Goal: Information Seeking & Learning: Learn about a topic

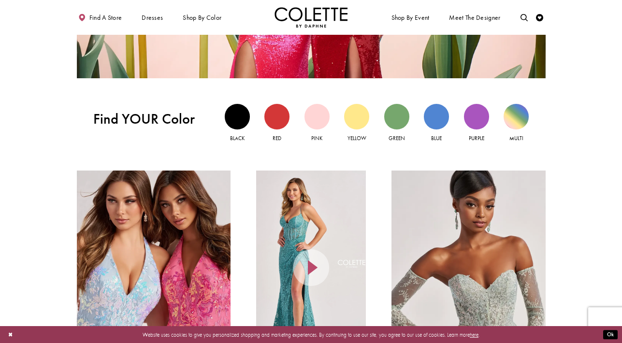
scroll to position [694, 0]
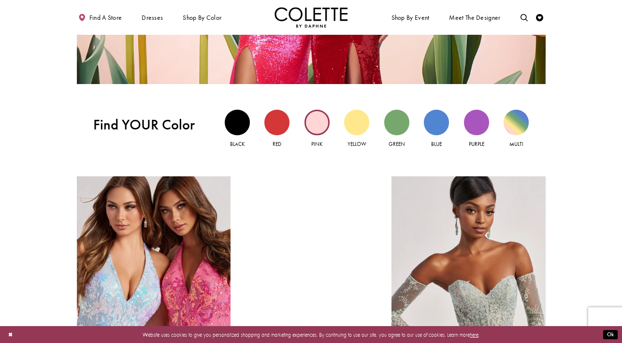
click at [312, 128] on div "Pink view" at bounding box center [317, 122] width 25 height 25
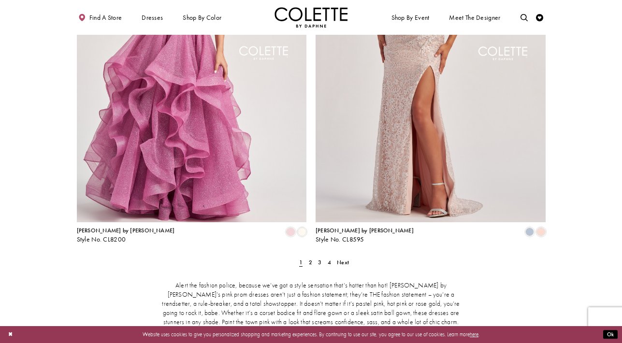
scroll to position [1279, 0]
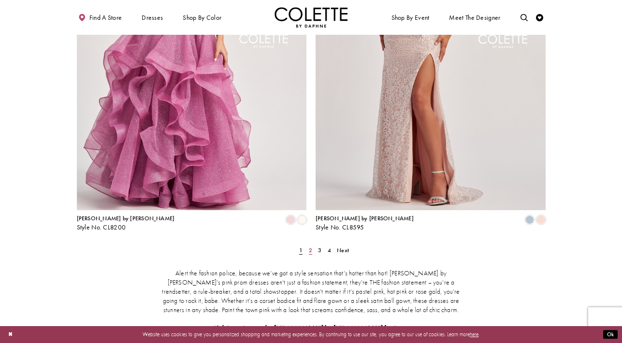
click at [310, 247] on span "2" at bounding box center [310, 251] width 3 height 8
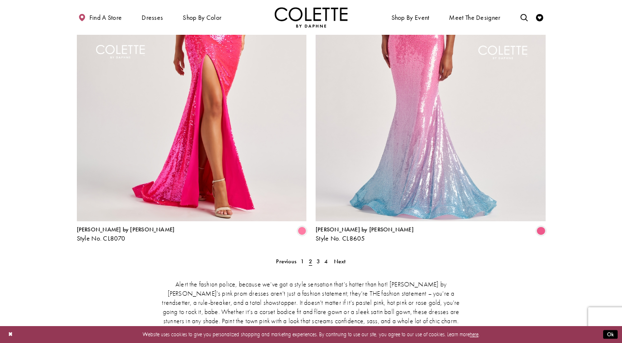
scroll to position [1268, 0]
click at [319, 258] on span "3" at bounding box center [318, 262] width 3 height 8
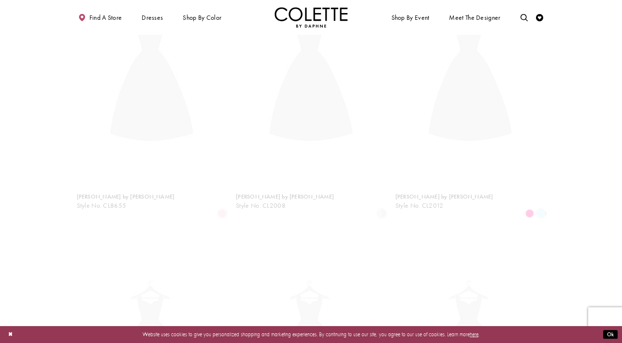
scroll to position [39, 0]
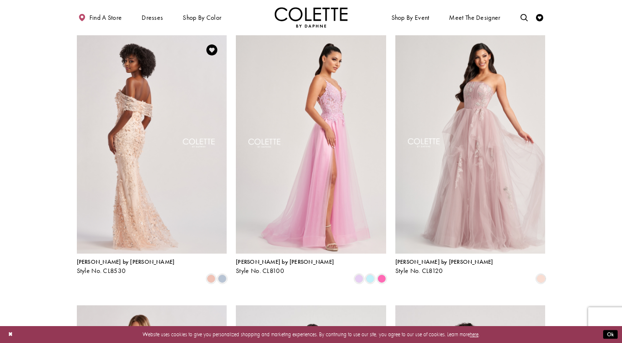
click at [142, 138] on img "Visit Colette by Daphne Style No. CL8530 Page" at bounding box center [152, 144] width 150 height 219
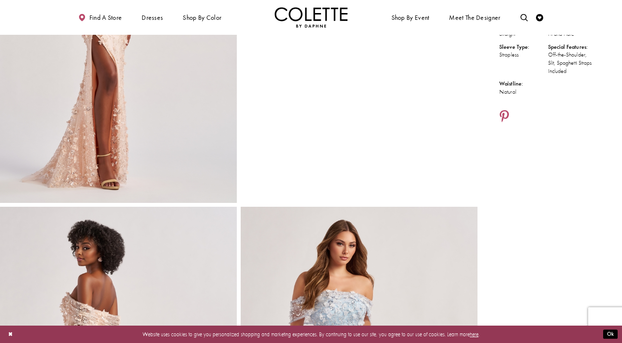
scroll to position [192, 0]
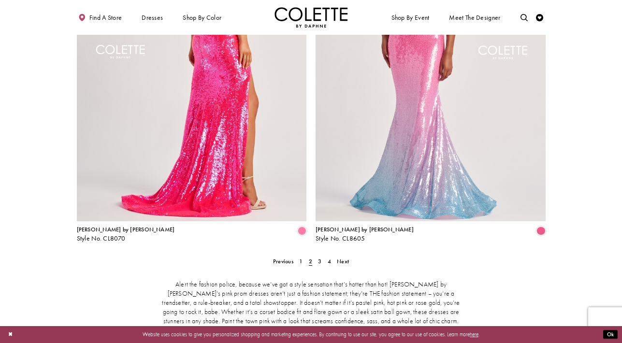
scroll to position [1268, 0]
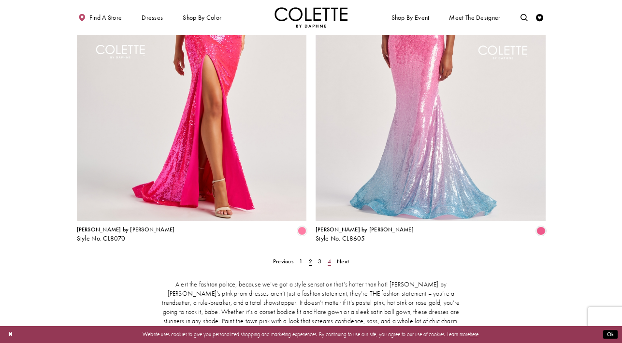
click at [330, 258] on span "4" at bounding box center [329, 262] width 3 height 8
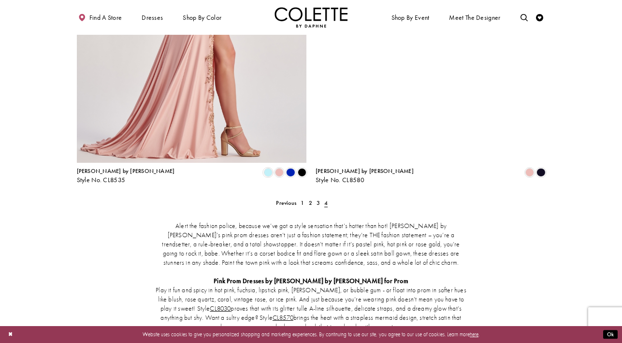
scroll to position [246, 0]
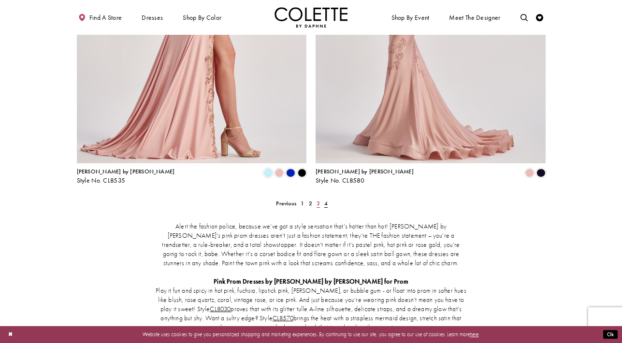
click at [317, 202] on span "3" at bounding box center [318, 204] width 3 height 8
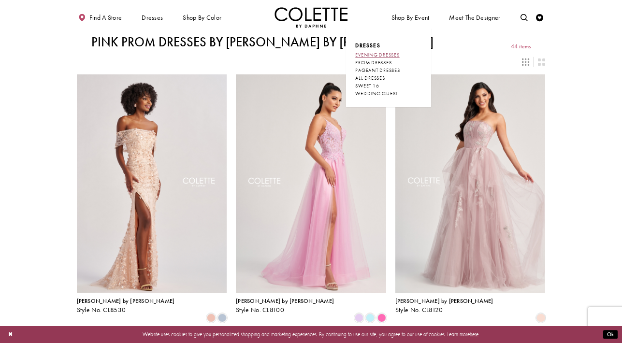
click at [389, 55] on span "EVENING DRESSES" at bounding box center [377, 55] width 44 height 6
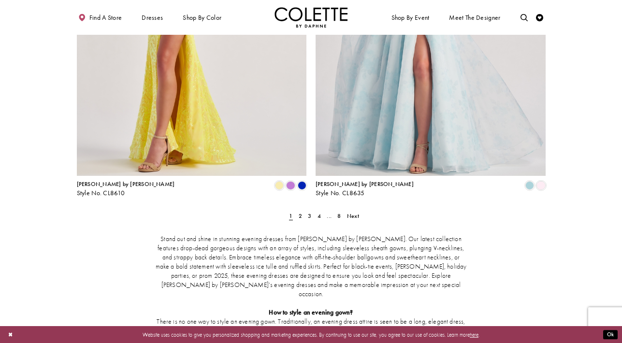
scroll to position [1322, 0]
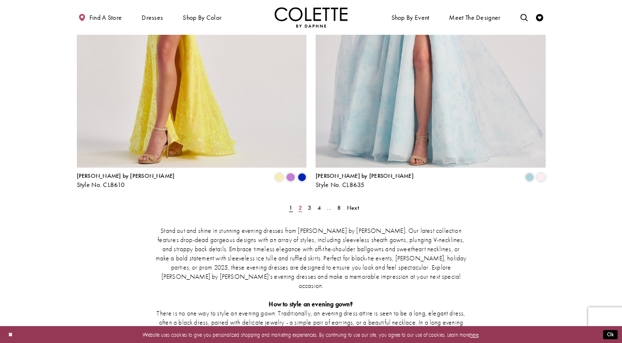
click at [301, 204] on span "2" at bounding box center [300, 208] width 3 height 8
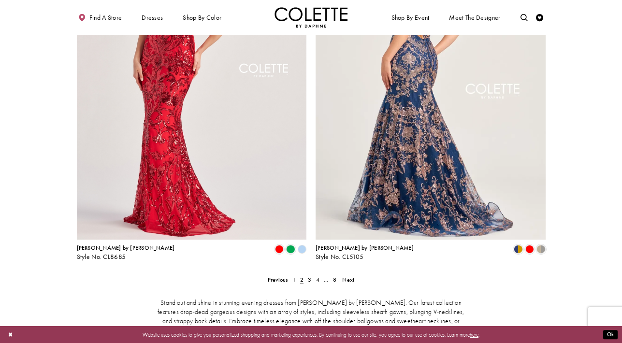
scroll to position [1264, 0]
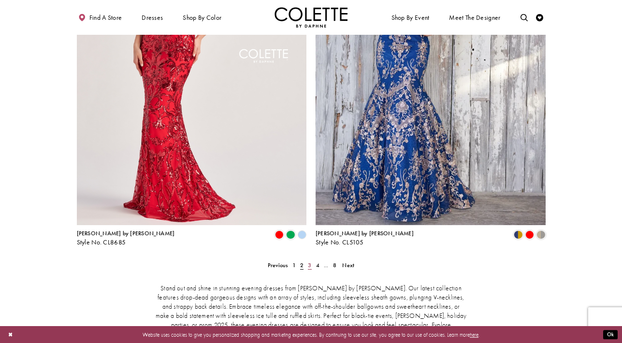
click at [309, 262] on span "3" at bounding box center [309, 266] width 3 height 8
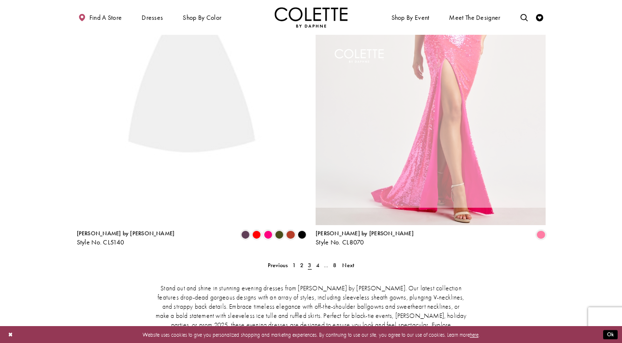
scroll to position [39, 0]
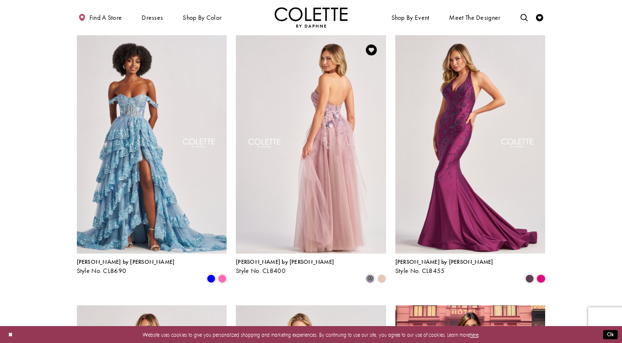
click at [335, 171] on img "Visit Colette by Daphne Style No. CL8400 Page" at bounding box center [311, 144] width 150 height 219
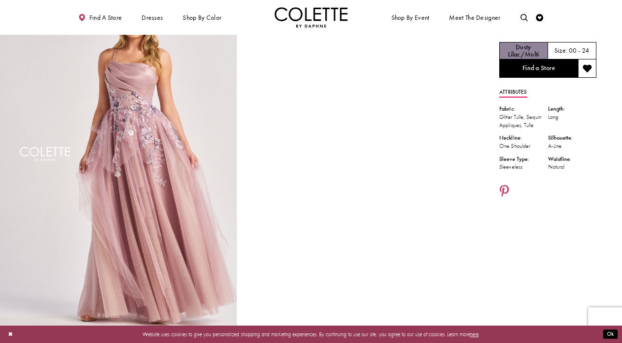
scroll to position [47, 0]
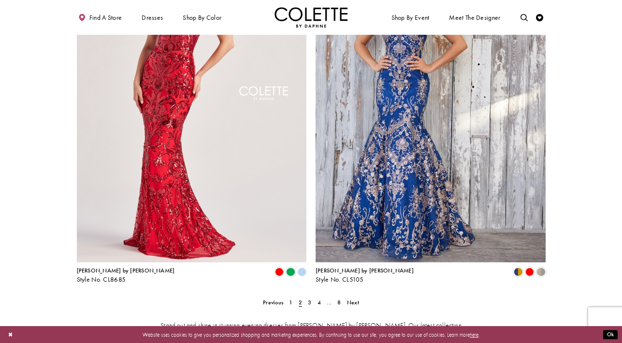
scroll to position [1245, 0]
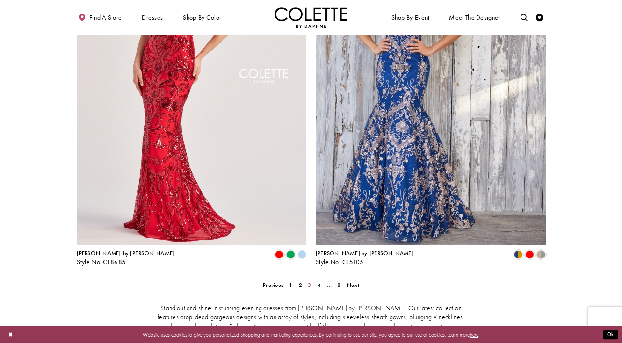
click at [312, 280] on link "3" at bounding box center [310, 285] width 8 height 11
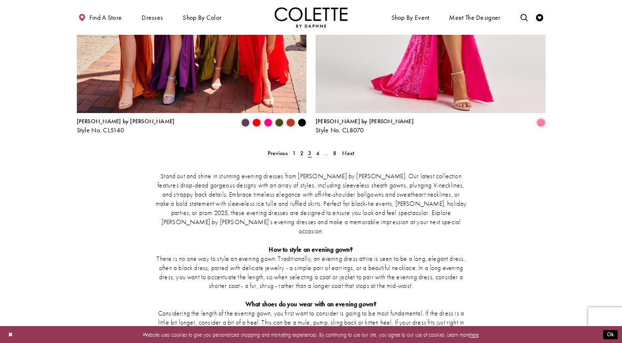
scroll to position [1381, 0]
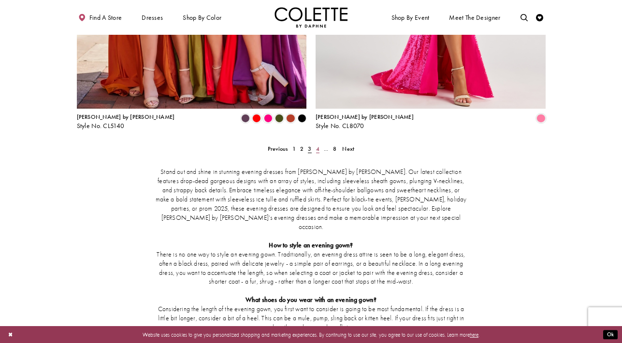
click at [318, 145] on span "4" at bounding box center [317, 149] width 3 height 8
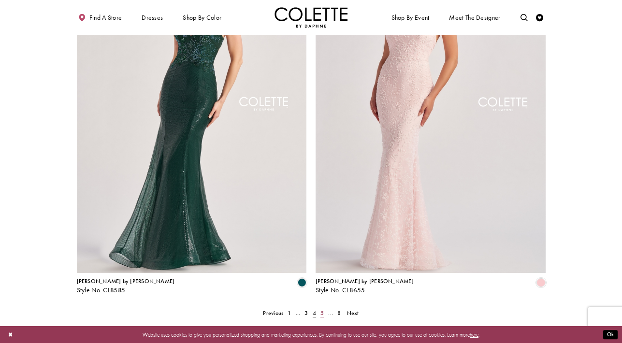
click at [323, 309] on span "5" at bounding box center [322, 313] width 3 height 8
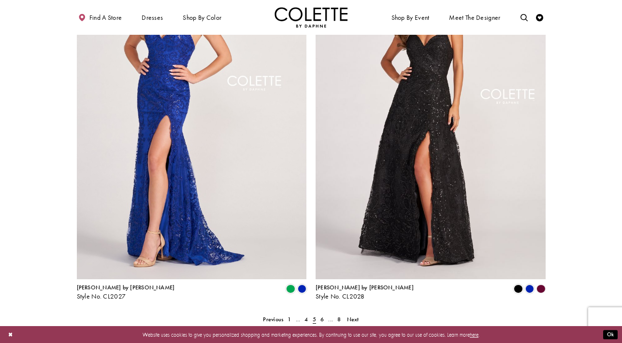
scroll to position [1211, 0]
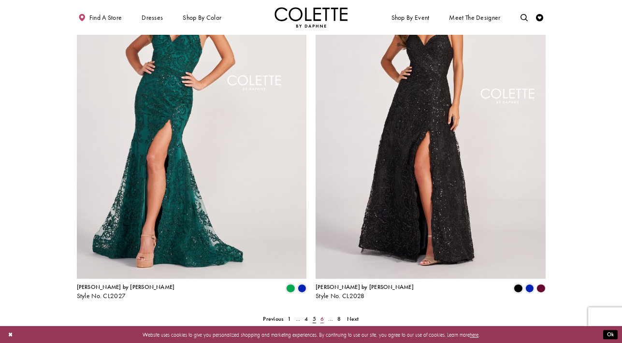
click at [323, 315] on span "6" at bounding box center [322, 319] width 3 height 8
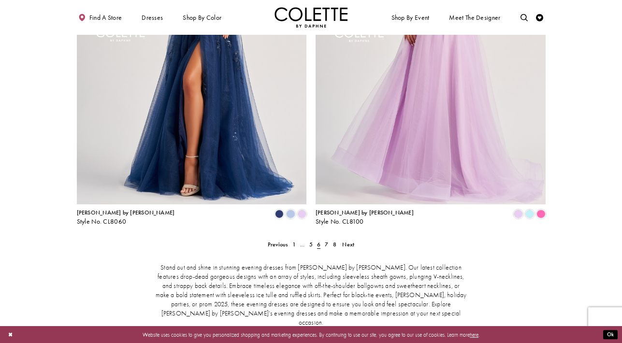
scroll to position [1302, 0]
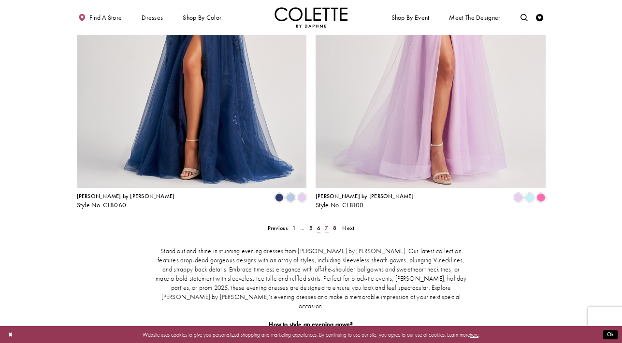
click at [327, 224] on span "7" at bounding box center [326, 228] width 3 height 8
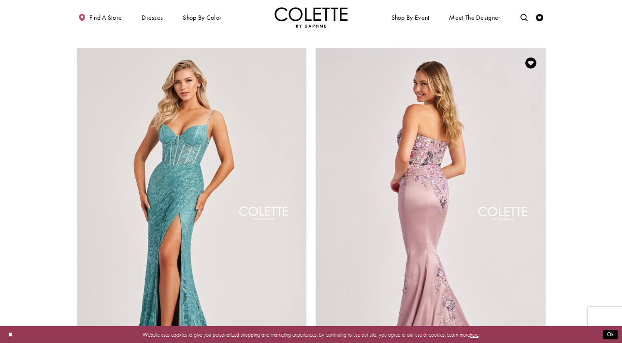
scroll to position [1102, 0]
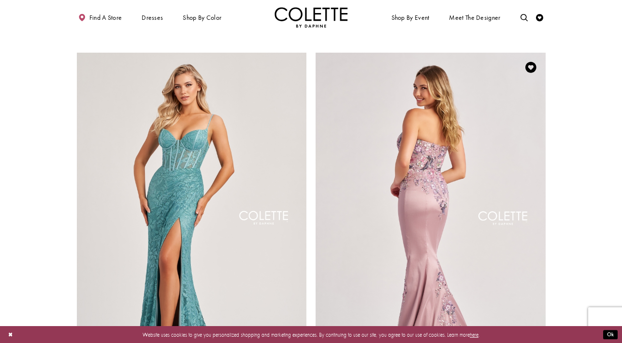
click at [420, 134] on img "Visit Colette by Daphne Style No. CL8410 Page" at bounding box center [431, 220] width 230 height 335
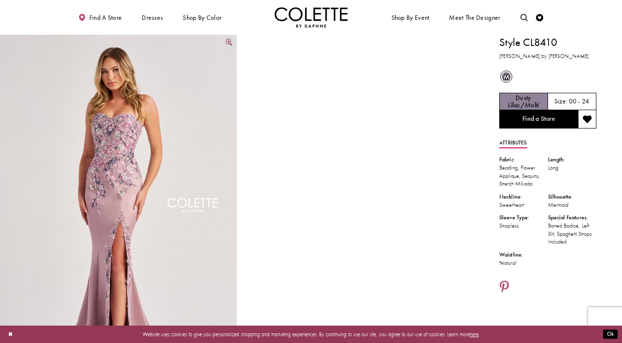
click at [180, 155] on img "Full size Style CL8410 Colette by Daphne #0 default Dusty Lilac/Multi frontface…" at bounding box center [118, 212] width 237 height 355
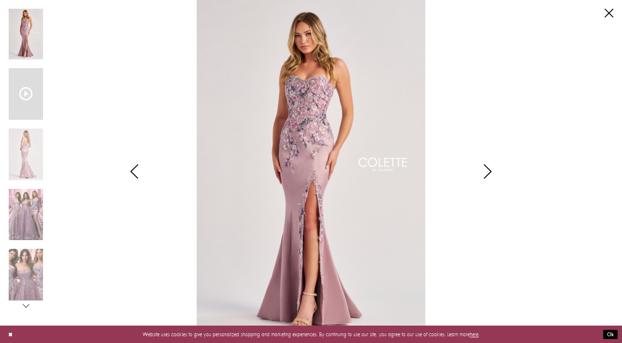
click at [29, 90] on icon "Scroll List" at bounding box center [25, 94] width 13 height 13
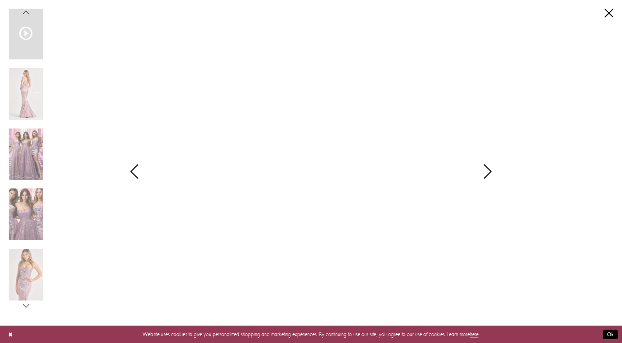
click at [487, 169] on icon "Style CL8410 Colette by Daphne Views dialog" at bounding box center [488, 171] width 24 height 15
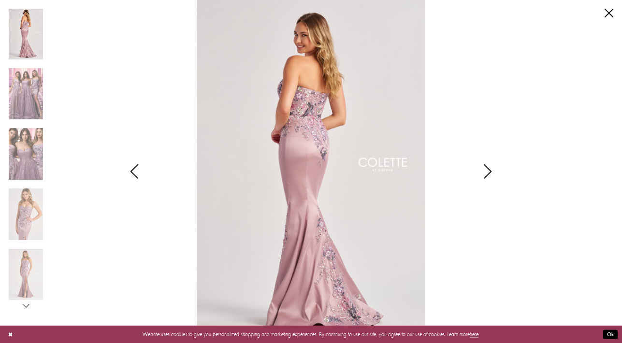
click at [488, 169] on icon "Style CL8410 Colette by Daphne Views dialog" at bounding box center [488, 171] width 24 height 15
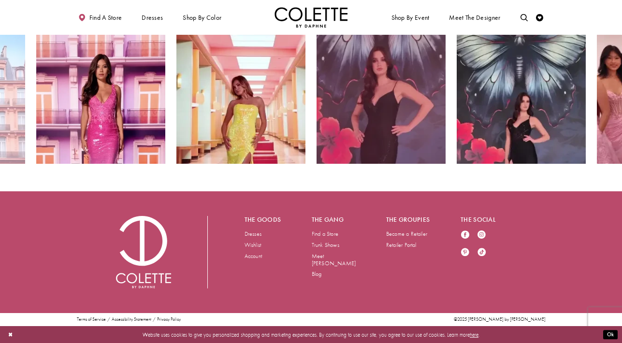
scroll to position [1415, 0]
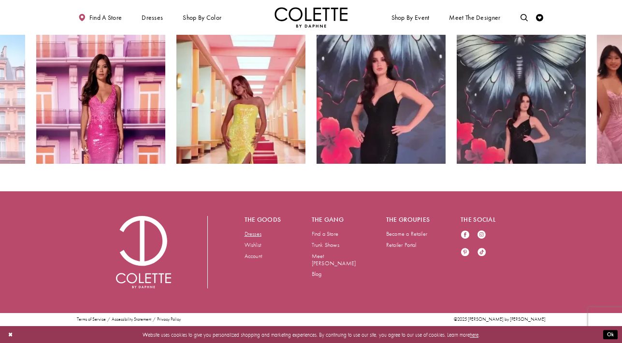
click at [253, 233] on link "Dresses" at bounding box center [253, 234] width 17 height 8
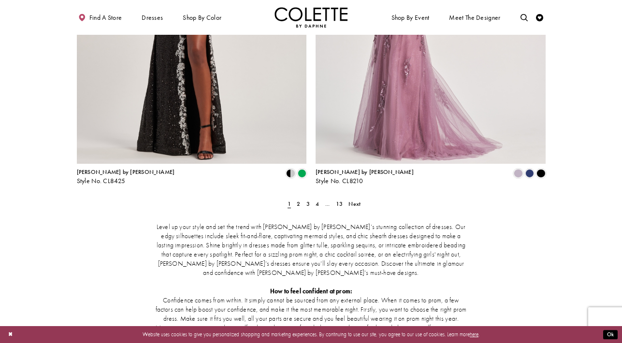
scroll to position [1389, 0]
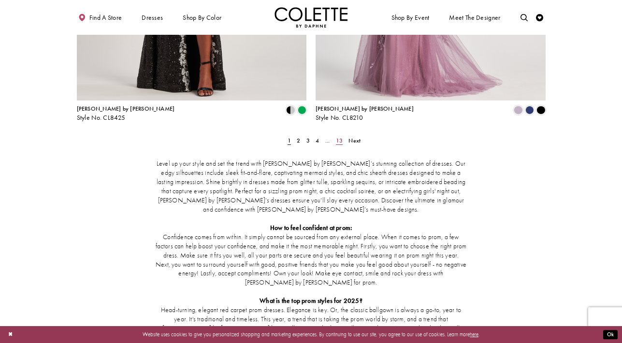
click at [341, 137] on span "13" at bounding box center [339, 141] width 7 height 8
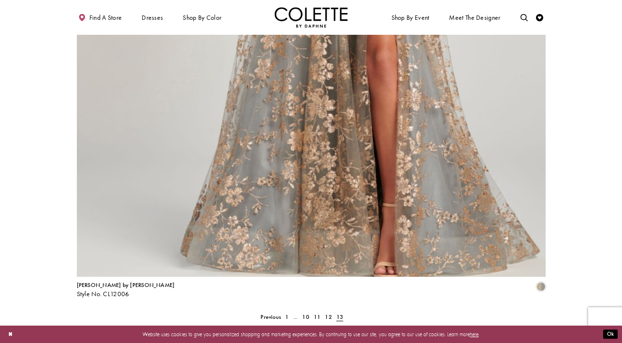
scroll to position [1290, 0]
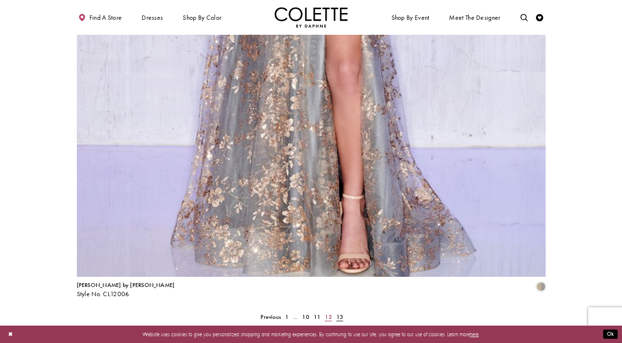
click at [328, 313] on span "12" at bounding box center [328, 317] width 7 height 8
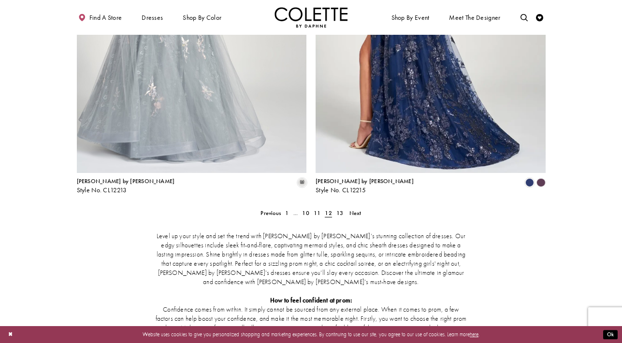
scroll to position [1324, 0]
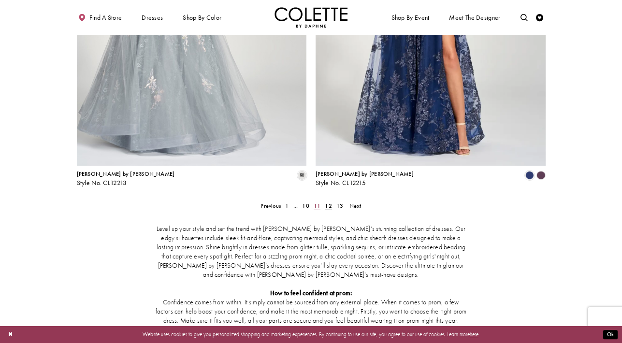
click at [317, 202] on span "11" at bounding box center [317, 206] width 7 height 8
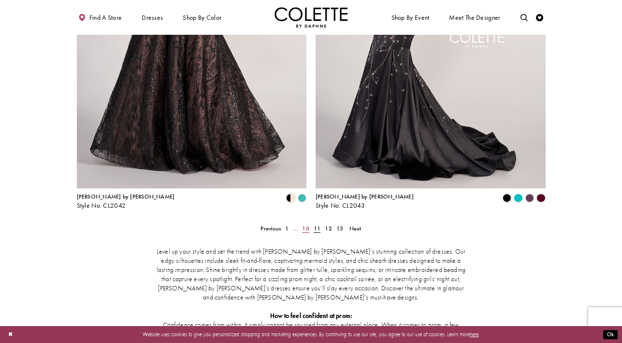
click at [305, 225] on span "10" at bounding box center [305, 229] width 7 height 8
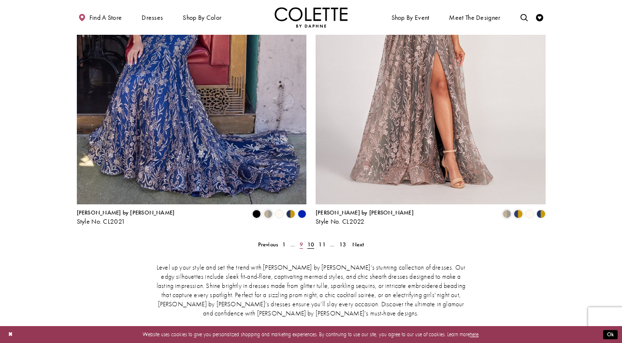
click at [302, 241] on span "9" at bounding box center [301, 245] width 3 height 8
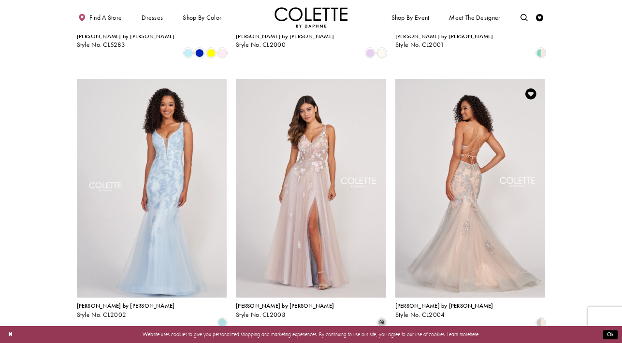
scroll to position [816, 0]
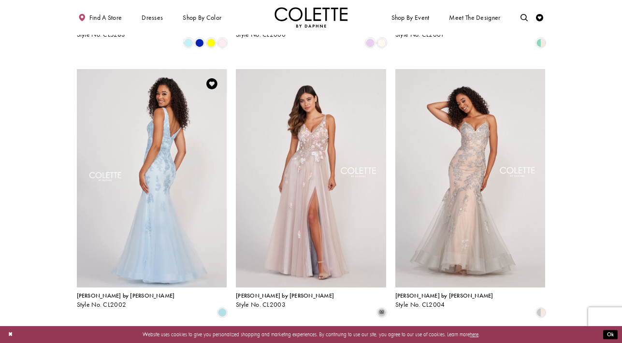
click at [161, 164] on img "Visit Colette by Daphne Style No. CL2002 Page" at bounding box center [152, 178] width 150 height 219
